Goal: Information Seeking & Learning: Find specific fact

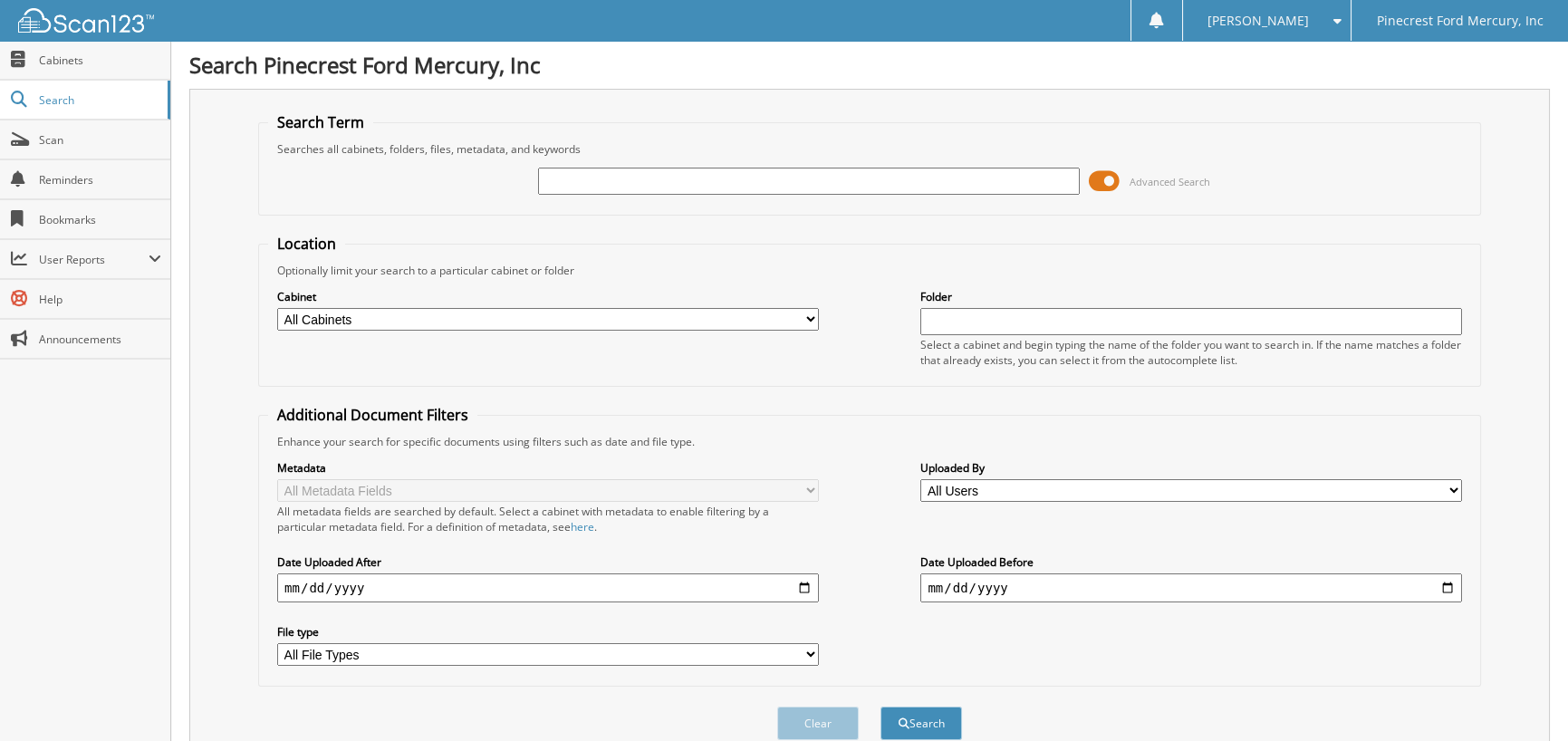
click at [578, 180] on input "text" at bounding box center [808, 180] width 542 height 27
type input "cws PROPANE"
click at [284, 585] on input "date" at bounding box center [548, 587] width 542 height 29
type input "[DATE]"
click at [811, 312] on select "All Cabinets PF - ACCOUNTING PF - BODY SHOP PF - CHECKS PF - FINANCE AND INSURA…" at bounding box center [548, 319] width 542 height 23
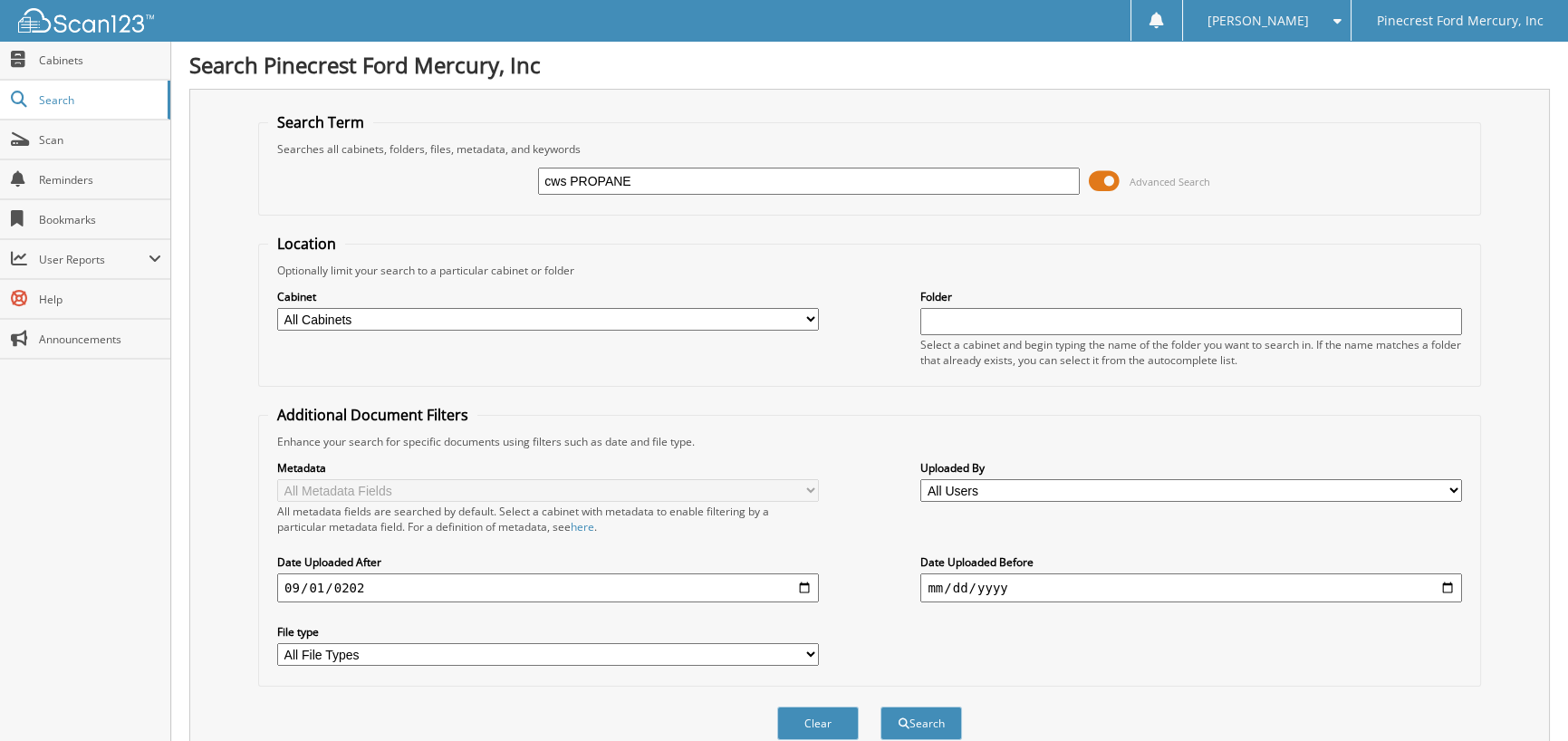
select select "11259"
click at [277, 308] on select "All Cabinets PF - ACCOUNTING PF - BODY SHOP PF - CHECKS PF - FINANCE AND INSURA…" at bounding box center [548, 319] width 542 height 23
click at [915, 712] on button "Search" at bounding box center [921, 723] width 81 height 34
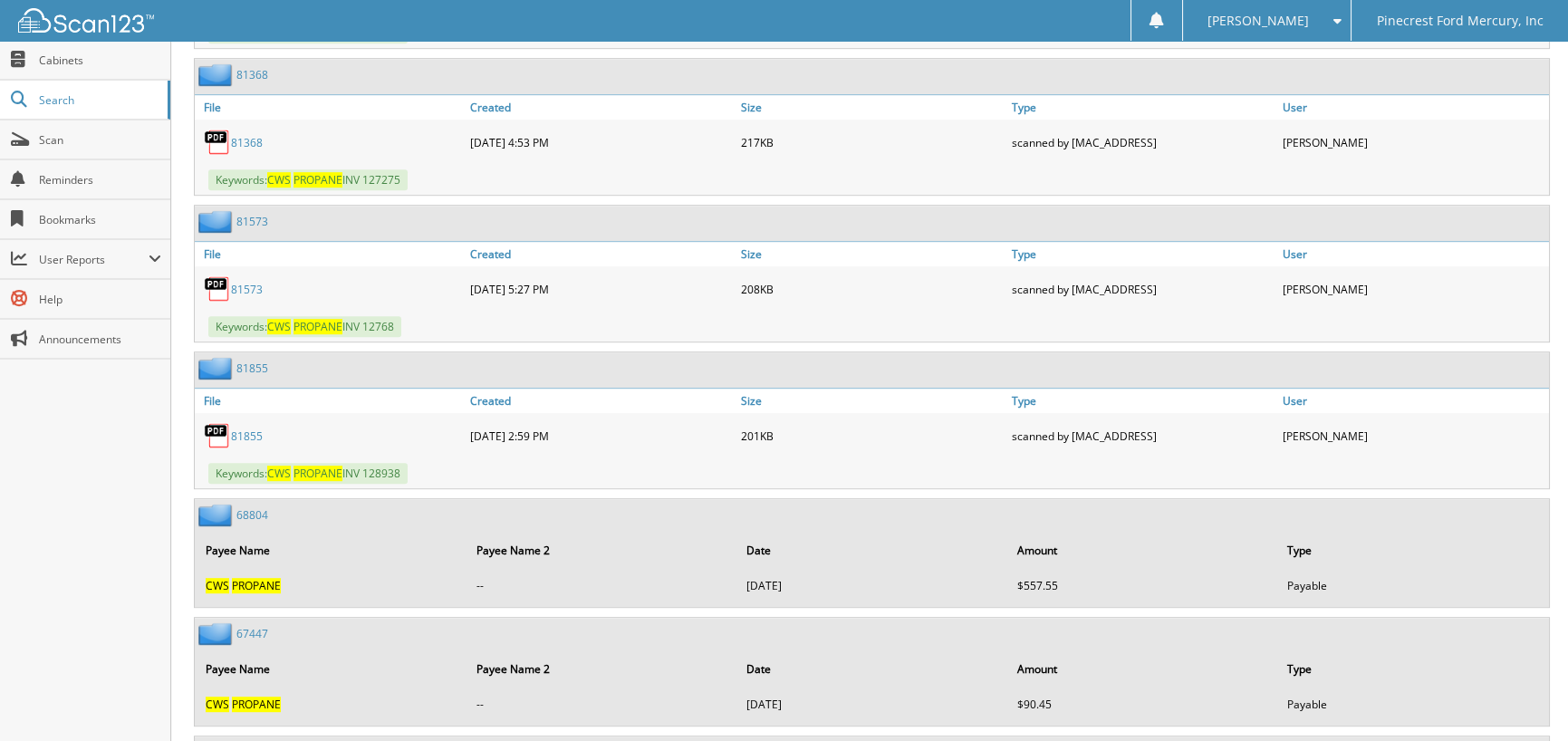
scroll to position [2533, 0]
